Goal: Task Accomplishment & Management: Manage account settings

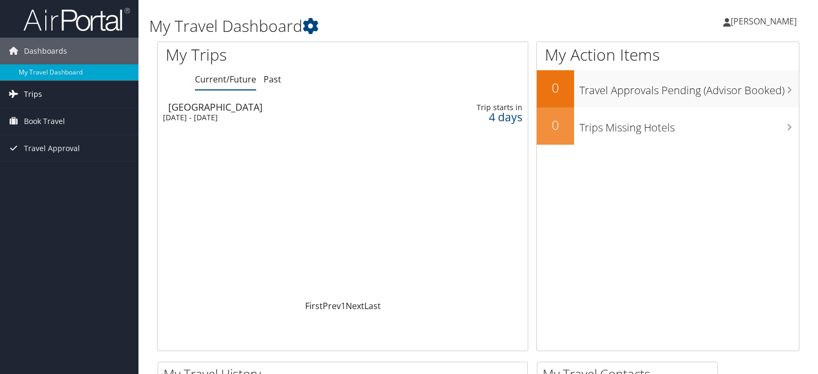
click at [50, 90] on link "Trips" at bounding box center [69, 94] width 138 height 27
click at [71, 169] on link "Book Travel" at bounding box center [69, 169] width 138 height 27
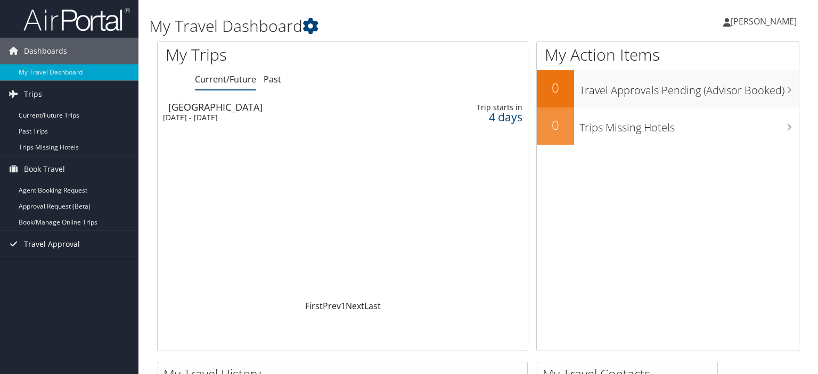
click at [71, 243] on span "Travel Approval" at bounding box center [52, 244] width 56 height 27
click at [80, 24] on img at bounding box center [76, 19] width 106 height 25
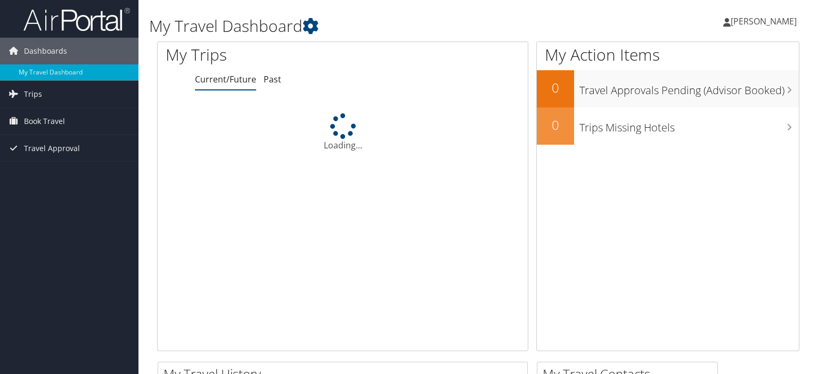
click at [755, 22] on span "[PERSON_NAME]" at bounding box center [763, 21] width 66 height 12
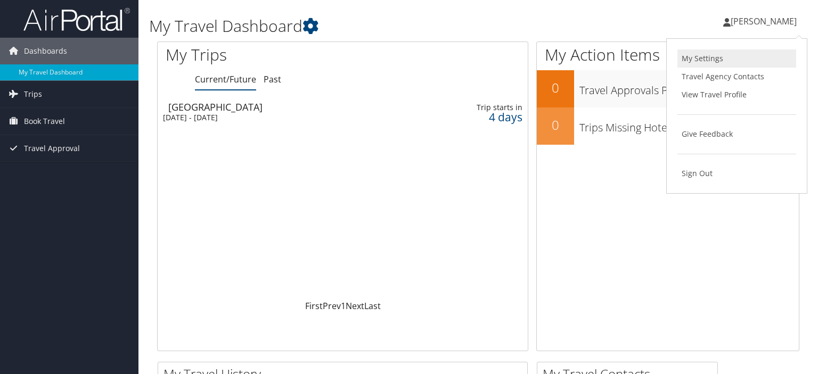
click at [709, 58] on link "My Settings" at bounding box center [736, 59] width 119 height 18
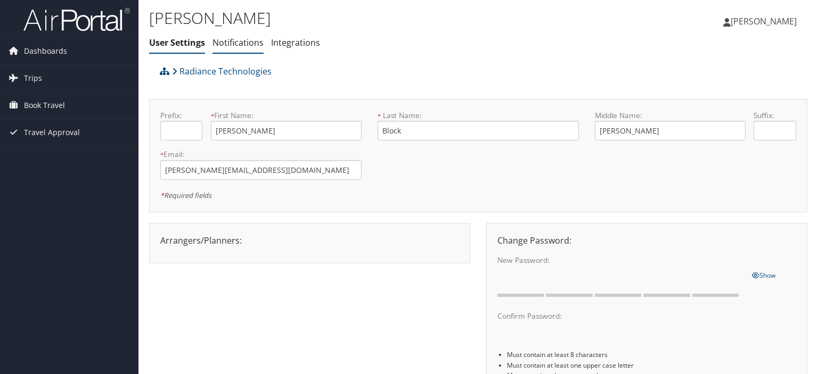
click at [252, 45] on link "Notifications" at bounding box center [237, 43] width 51 height 12
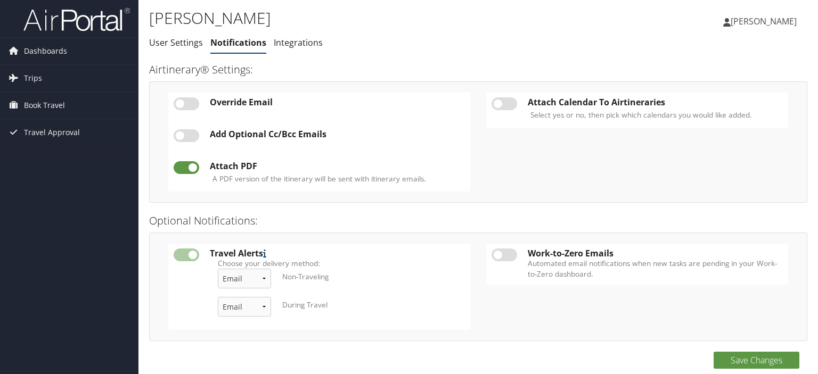
scroll to position [4, 0]
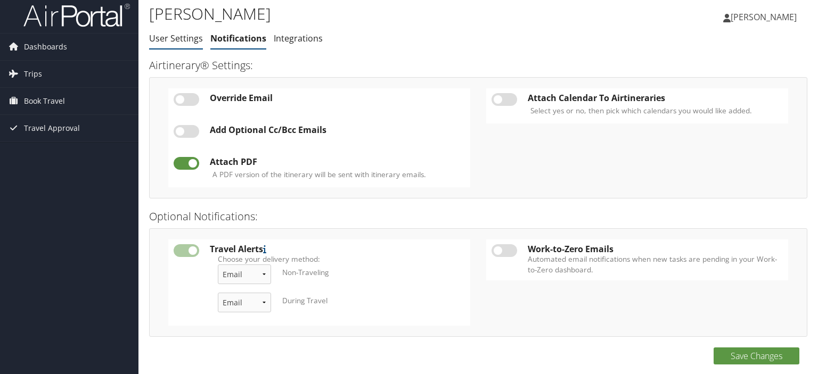
click at [171, 42] on link "User Settings" at bounding box center [176, 38] width 54 height 12
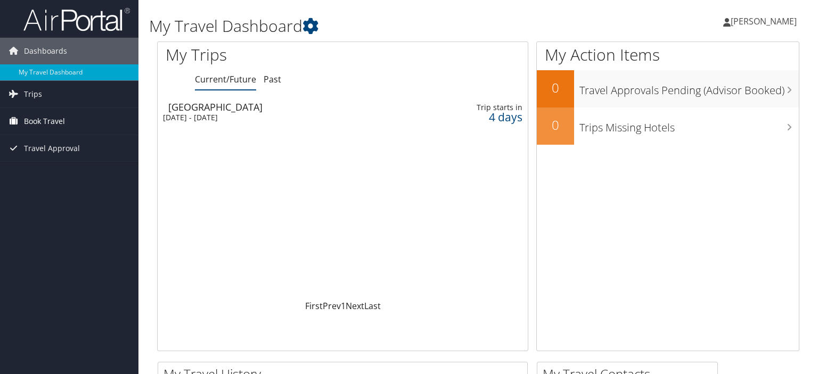
click at [73, 118] on link "Book Travel" at bounding box center [69, 121] width 138 height 27
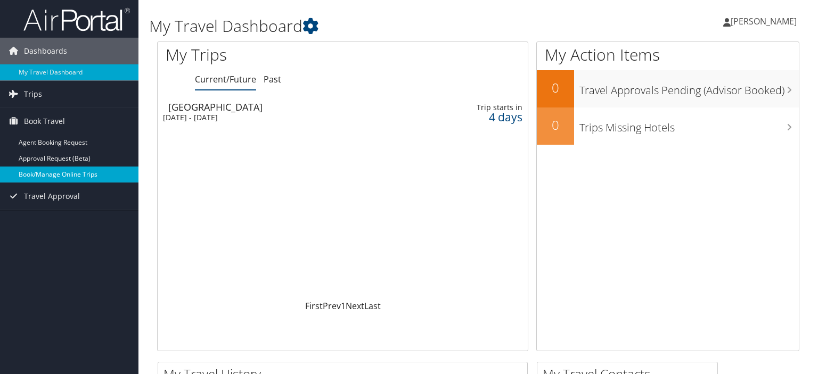
click at [61, 169] on link "Book/Manage Online Trips" at bounding box center [69, 175] width 138 height 16
